Goal: Transaction & Acquisition: Obtain resource

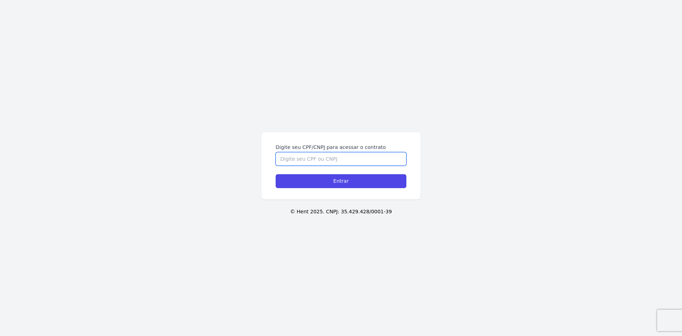
click at [344, 159] on input "Digite seu CPF/CNPJ para acessar o contrato" at bounding box center [341, 159] width 131 height 14
type input "05147822933"
click at [276, 174] on input "Entrar" at bounding box center [341, 181] width 131 height 14
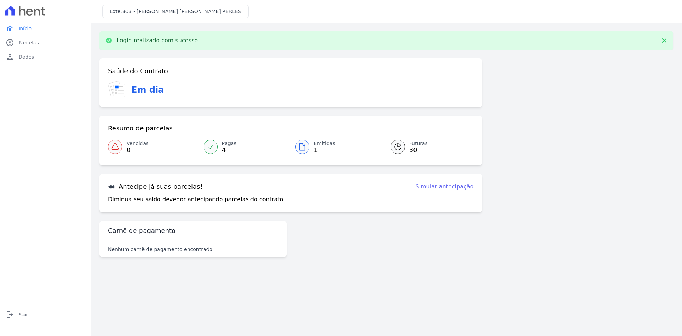
click at [315, 148] on span "1" at bounding box center [325, 150] width 22 height 6
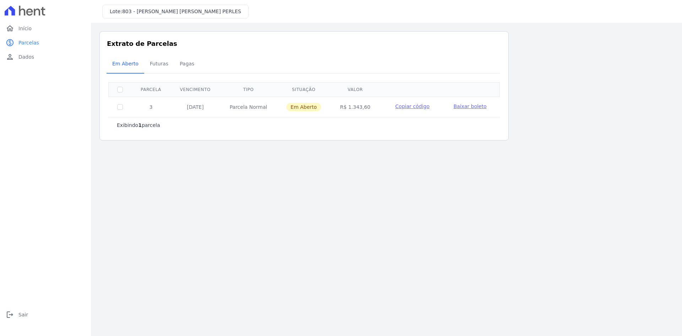
click at [475, 108] on span "Baixar boleto" at bounding box center [470, 106] width 33 height 6
